Goal: Task Accomplishment & Management: Use online tool/utility

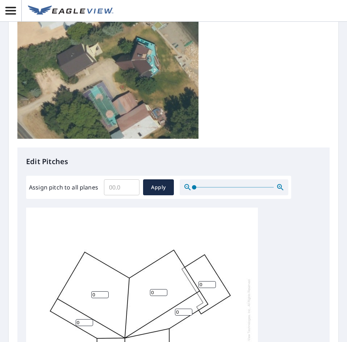
scroll to position [145, 0]
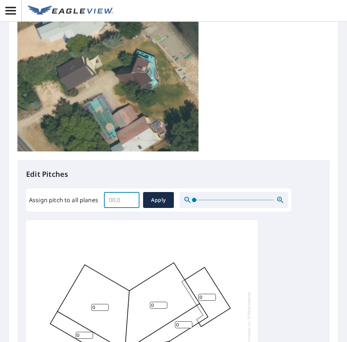
click at [122, 202] on input "Assign pitch to all planes" at bounding box center [121, 200] width 35 height 20
type input "6"
click at [149, 200] on span "Apply" at bounding box center [158, 199] width 19 height 9
type input "6"
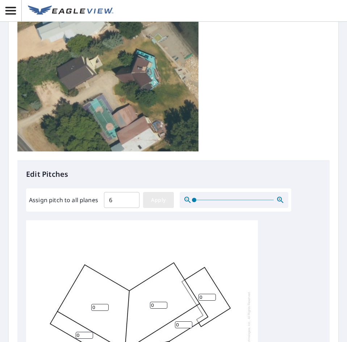
type input "6"
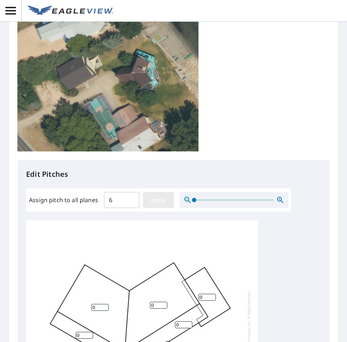
type input "6"
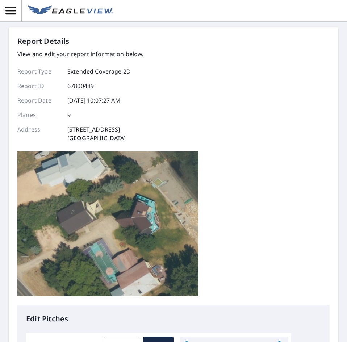
scroll to position [0, 0]
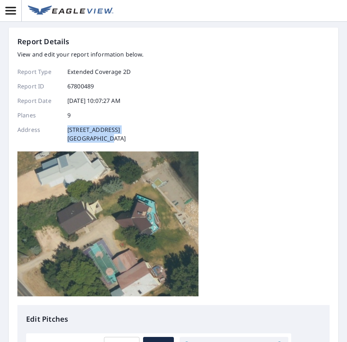
drag, startPoint x: 67, startPoint y: 130, endPoint x: 102, endPoint y: 144, distance: 38.2
click at [102, 144] on div "Report Details View and edit your report information below. Report Type Extende…" at bounding box center [173, 170] width 312 height 268
copy p "[STREET_ADDRESS],"
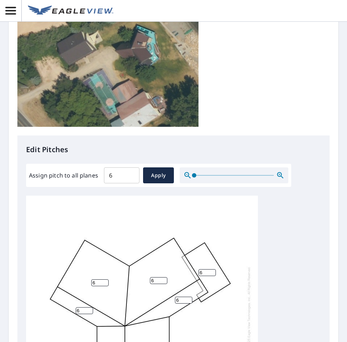
scroll to position [217, 0]
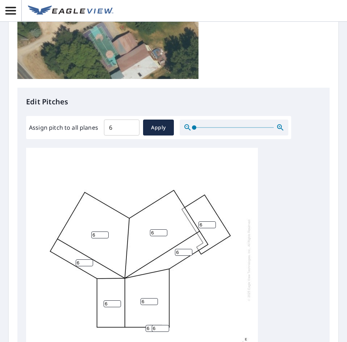
click at [123, 132] on input "6" at bounding box center [121, 127] width 35 height 20
type input "14"
click at [158, 129] on span "Apply" at bounding box center [158, 127] width 19 height 9
type input "14"
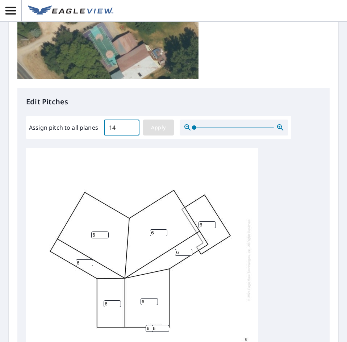
type input "14"
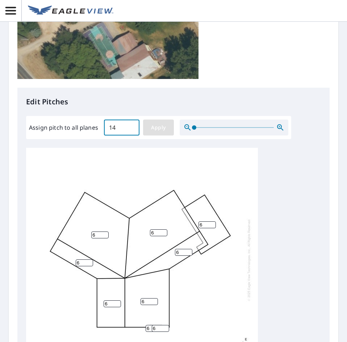
type input "14"
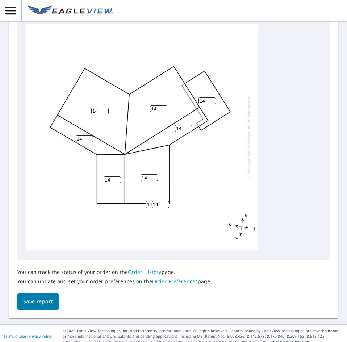
scroll to position [347, 0]
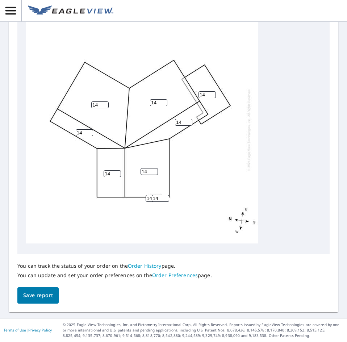
click at [53, 297] on button "Save report" at bounding box center [37, 295] width 41 height 16
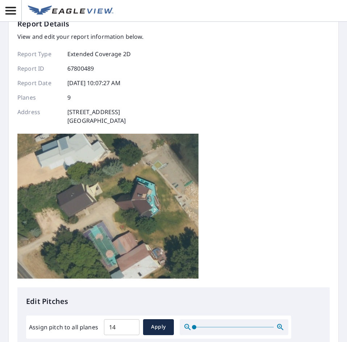
scroll to position [0, 0]
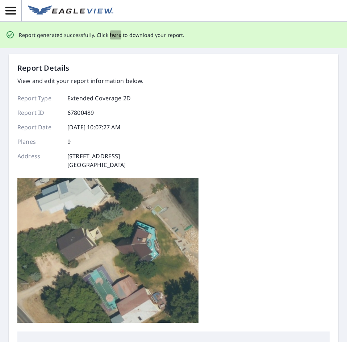
click at [114, 36] on span "here" at bounding box center [116, 34] width 12 height 9
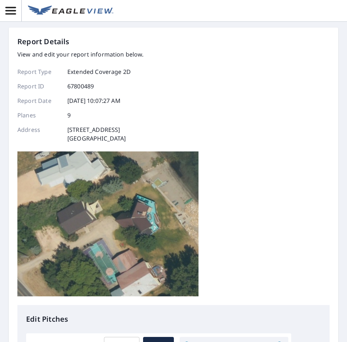
click at [323, 77] on div "Report Details View and edit your report information below. Report Type Extende…" at bounding box center [173, 170] width 312 height 268
